Goal: Check status: Check status

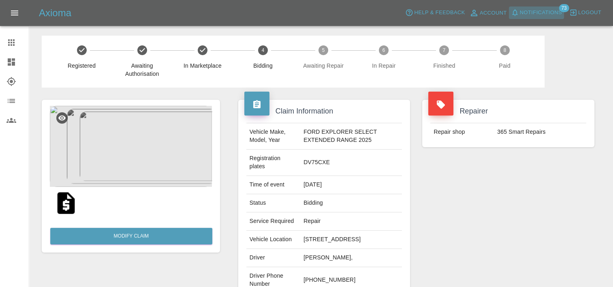
click at [557, 13] on span "Notifications" at bounding box center [541, 12] width 42 height 9
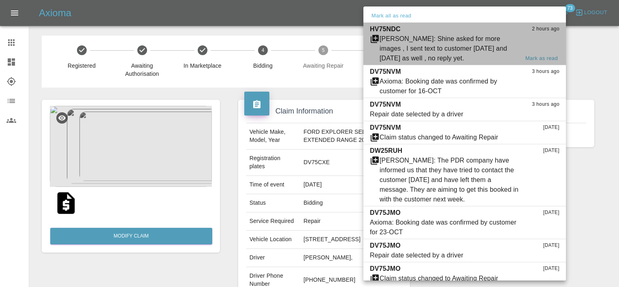
click at [493, 45] on div "[PERSON_NAME]: Shine asked for more images , I sent text to customer [DATE] and…" at bounding box center [448, 48] width 139 height 29
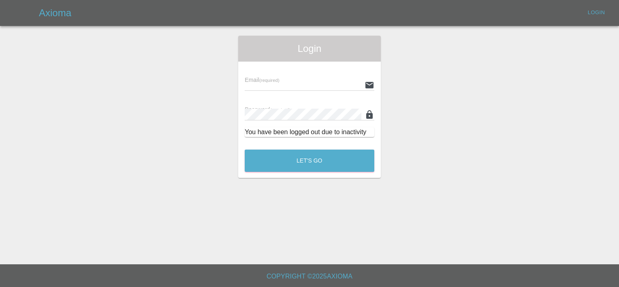
type input "[PERSON_NAME][EMAIL_ADDRESS][PERSON_NAME][DOMAIN_NAME]"
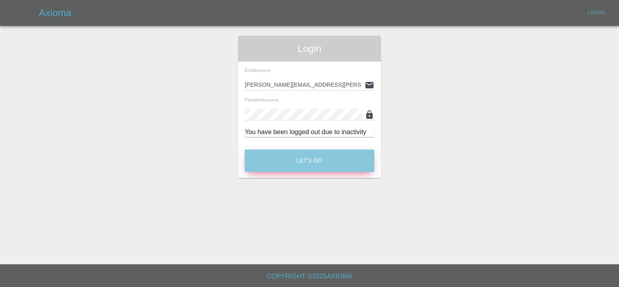
click at [334, 160] on button "Let's Go" at bounding box center [310, 160] width 130 height 22
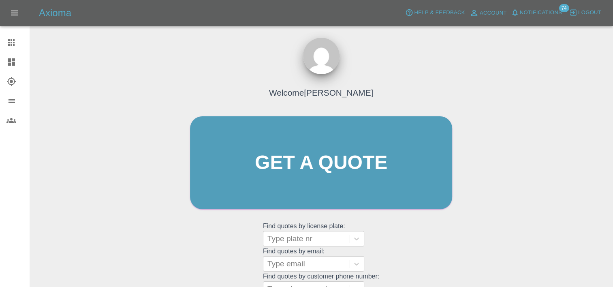
click at [540, 4] on div "Axioma Help & Feedback Account Notifications 74 Logout" at bounding box center [306, 13] width 613 height 26
click at [540, 9] on span "Notifications" at bounding box center [541, 12] width 42 height 9
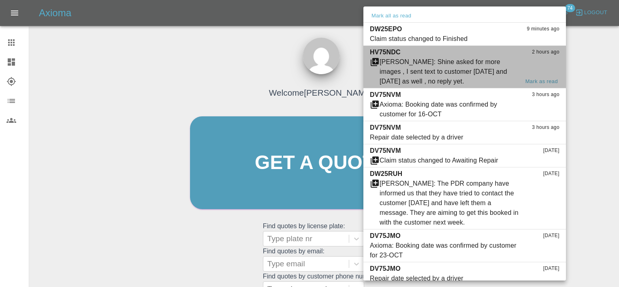
click at [478, 59] on div "[PERSON_NAME]: Shine asked for more images , I sent text to customer [DATE] and…" at bounding box center [448, 71] width 139 height 29
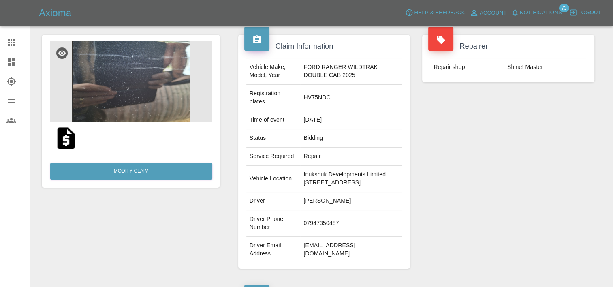
scroll to position [42, 0]
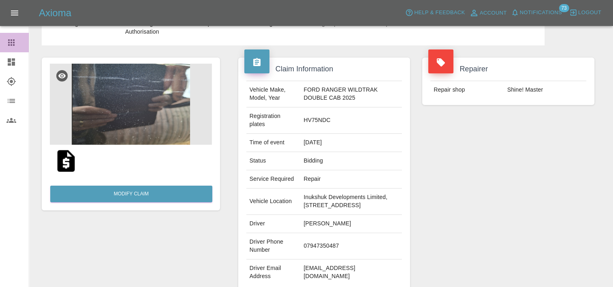
click at [6, 39] on icon at bounding box center [11, 43] width 10 height 10
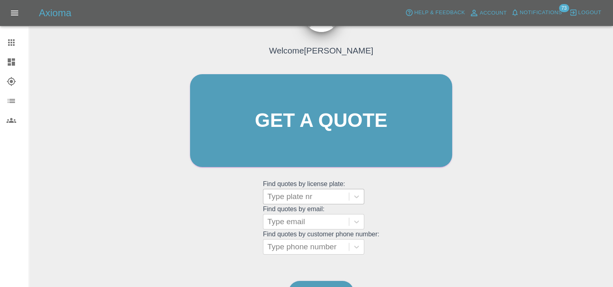
click at [326, 203] on div "Type plate nr" at bounding box center [305, 196] width 85 height 15
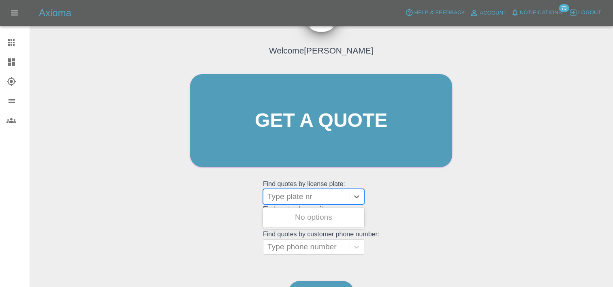
paste input "DV75CXE"
type input "DV75CXE"
click at [330, 217] on div "DV75CXE, Bidding" at bounding box center [313, 217] width 101 height 16
